Goal: Task Accomplishment & Management: Manage account settings

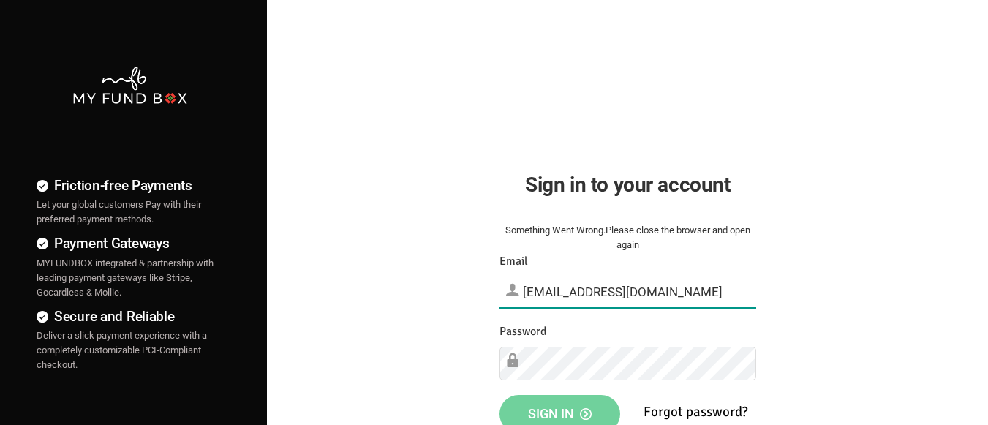
type input "[EMAIL_ADDRESS][DOMAIN_NAME]"
click at [559, 409] on span "Sign in" at bounding box center [560, 413] width 64 height 15
